Goal: Transaction & Acquisition: Book appointment/travel/reservation

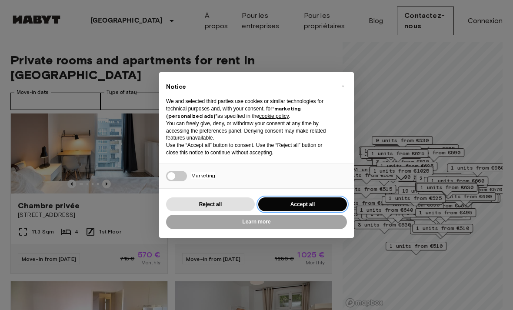
click at [329, 199] on button "Accept all" at bounding box center [302, 204] width 89 height 14
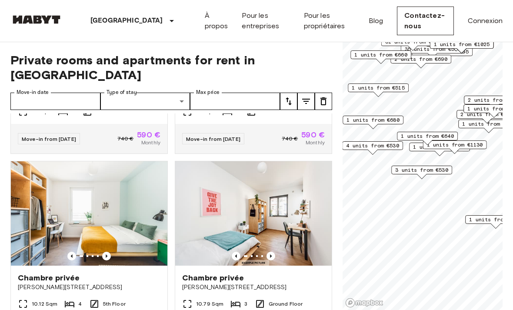
scroll to position [1112, 0]
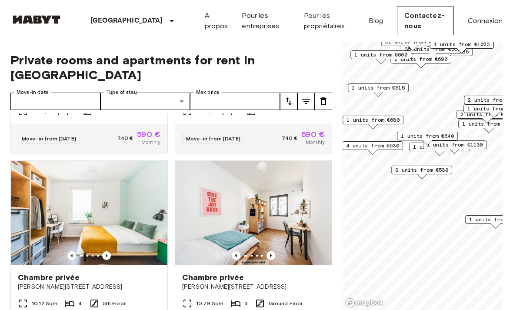
click at [308, 99] on icon "tune" at bounding box center [306, 101] width 8 height 5
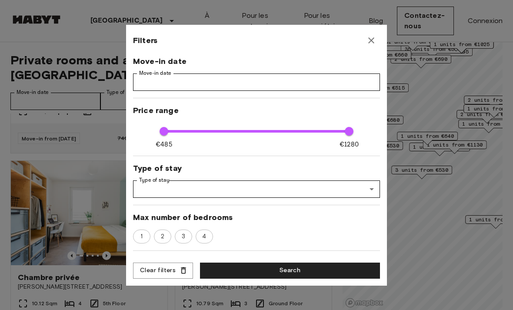
click at [374, 40] on icon "button" at bounding box center [371, 40] width 10 height 10
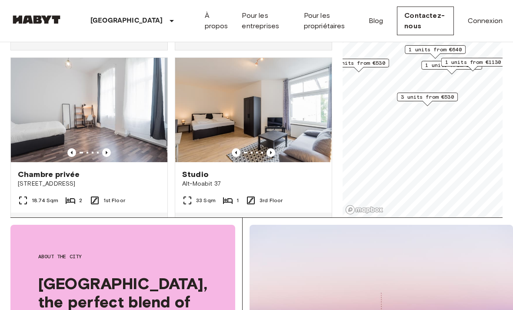
scroll to position [79, 0]
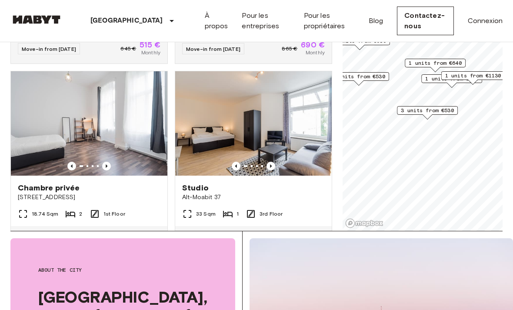
click at [305, 183] on div "Studio" at bounding box center [253, 188] width 142 height 10
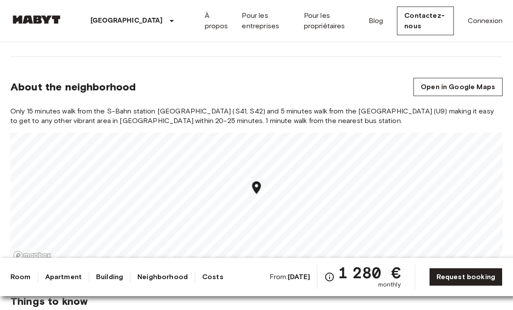
scroll to position [397, 0]
